Goal: Navigation & Orientation: Find specific page/section

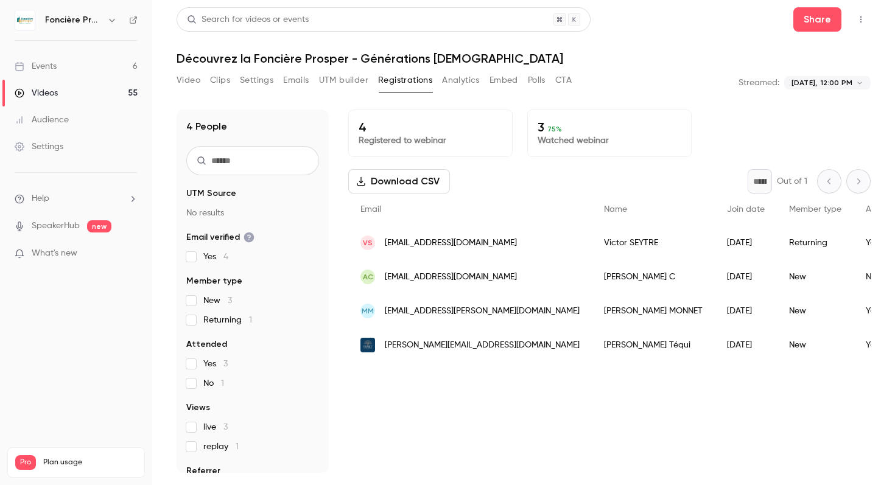
click at [59, 71] on link "Events 6" at bounding box center [76, 66] width 152 height 27
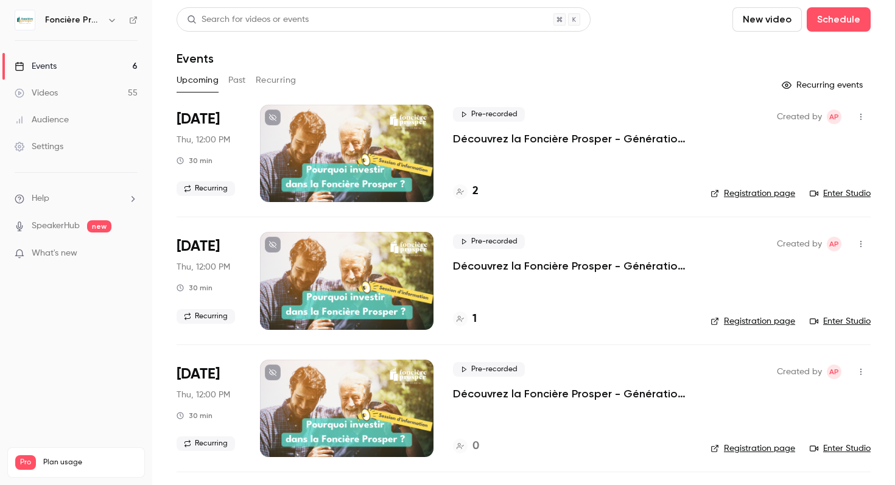
click at [473, 192] on h4 "2" at bounding box center [476, 191] width 6 height 16
